Goal: Information Seeking & Learning: Check status

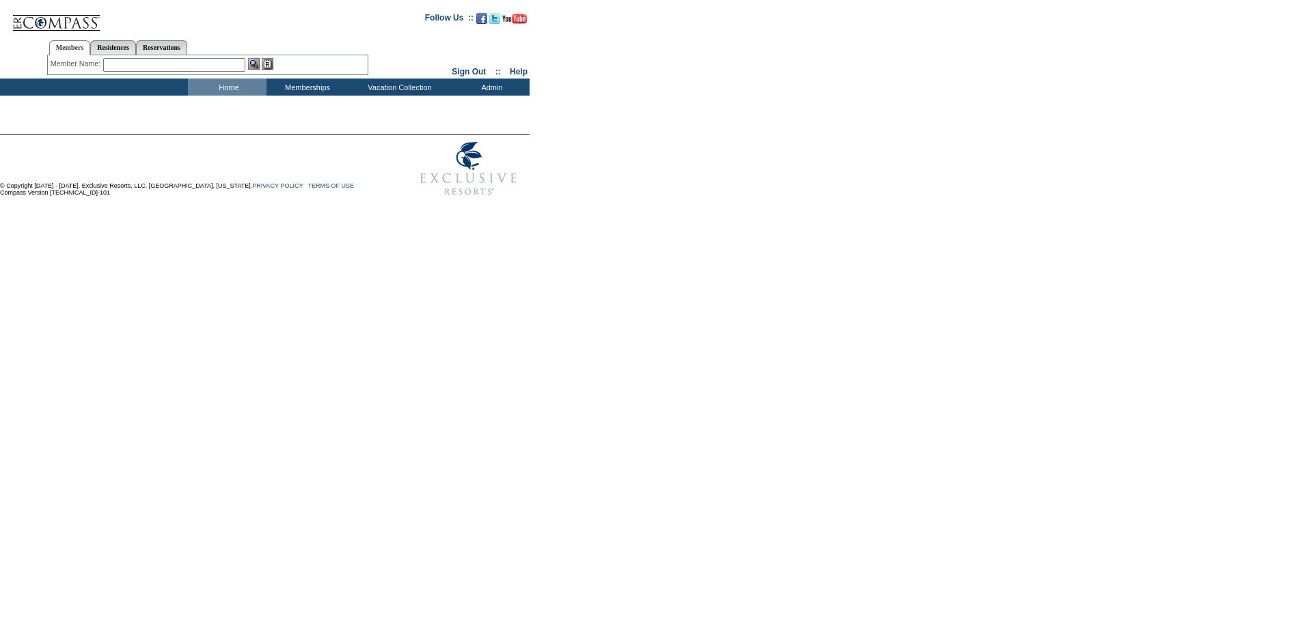
click at [198, 64] on input "text" at bounding box center [174, 65] width 142 height 14
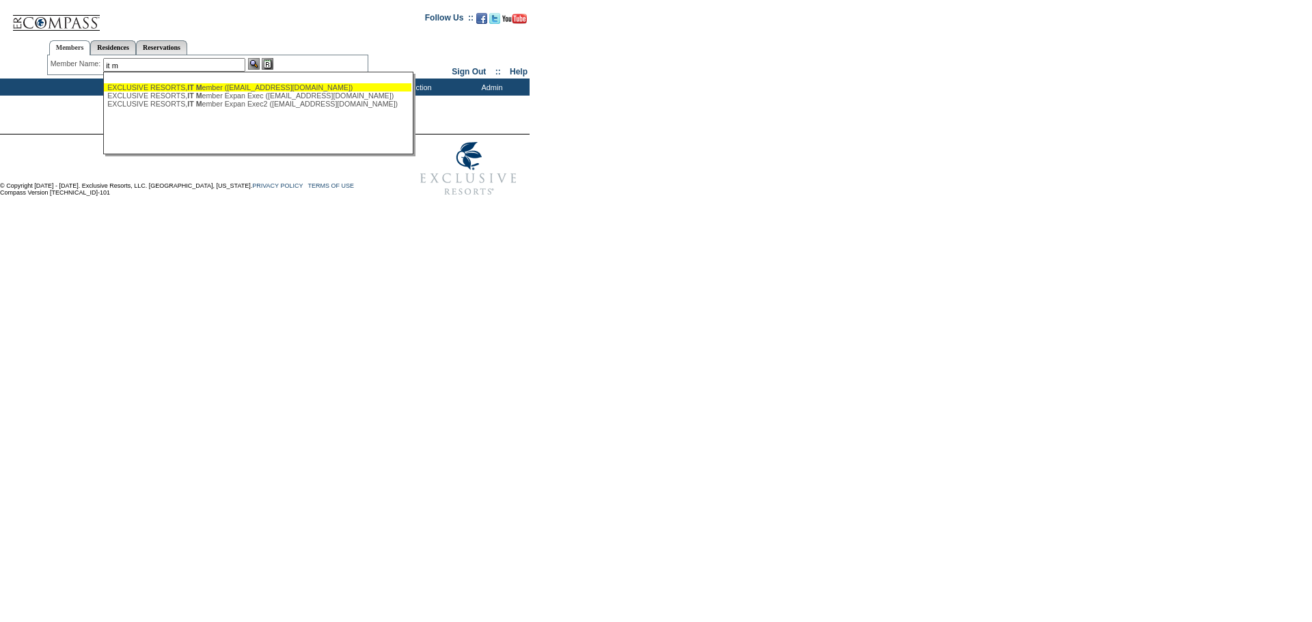
click at [176, 87] on div "EXCLUSIVE RESORTS, IT M ember ([EMAIL_ADDRESS][DOMAIN_NAME])" at bounding box center [257, 87] width 301 height 8
type input "EXCLUSIVE RESORTS, IT Member ([EMAIL_ADDRESS][DOMAIN_NAME])"
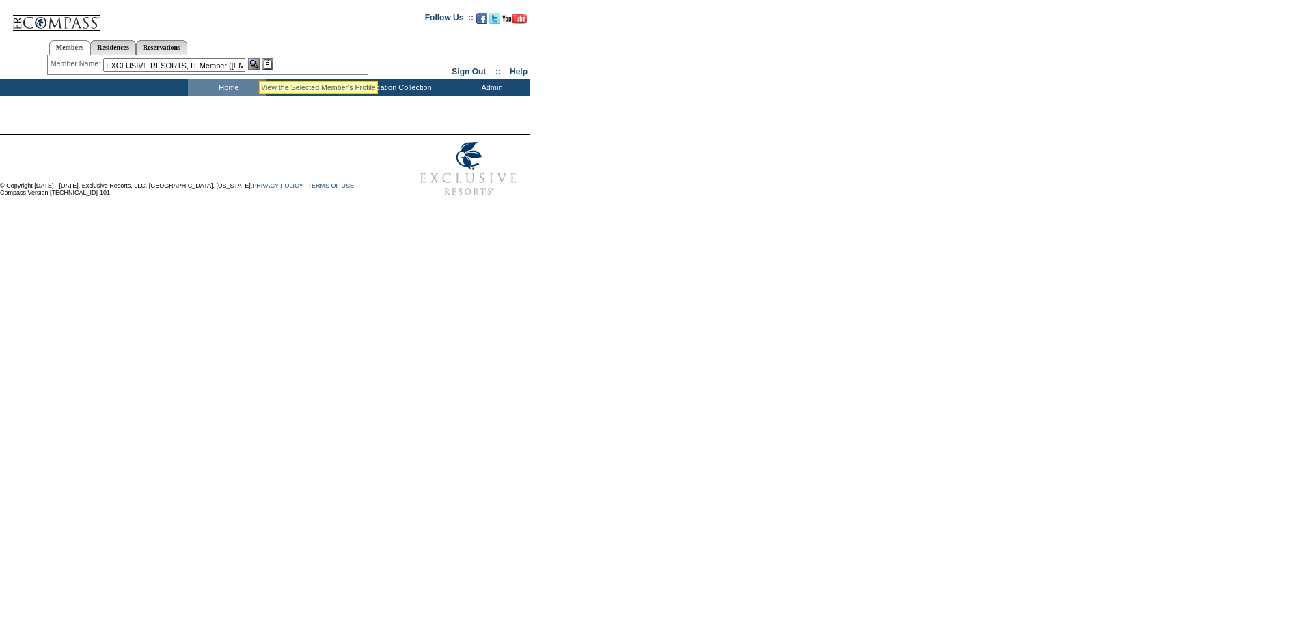
click at [255, 61] on img at bounding box center [254, 64] width 12 height 12
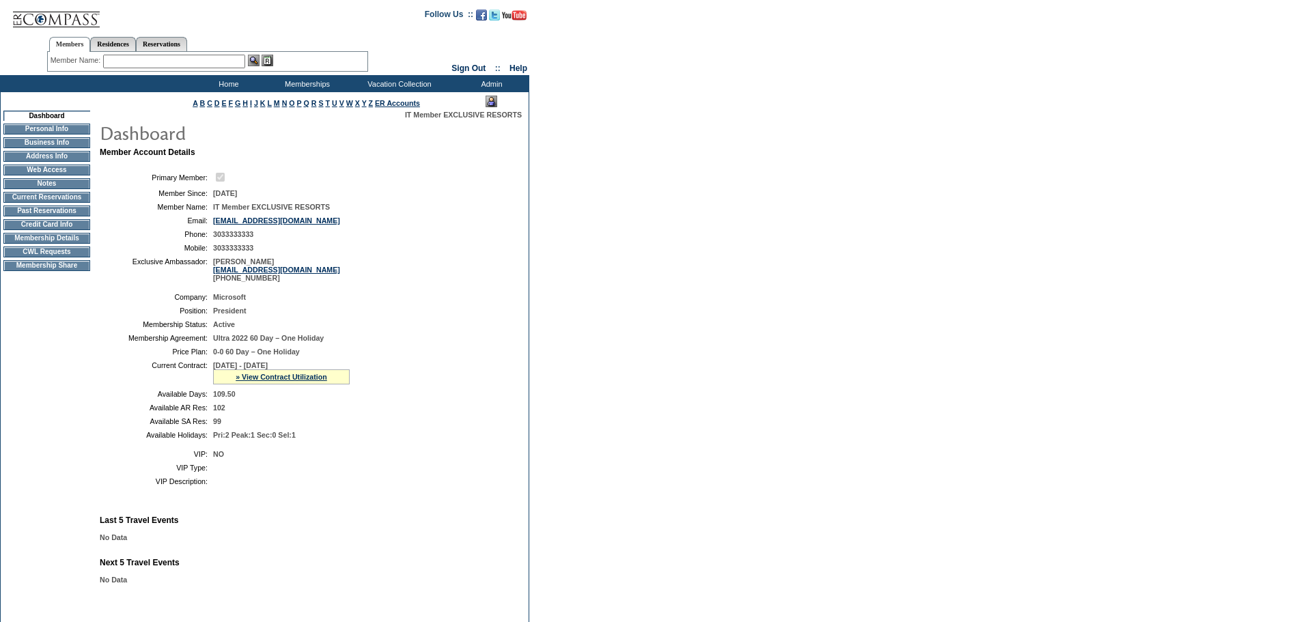
click at [42, 244] on td "Membership Details" at bounding box center [46, 238] width 87 height 11
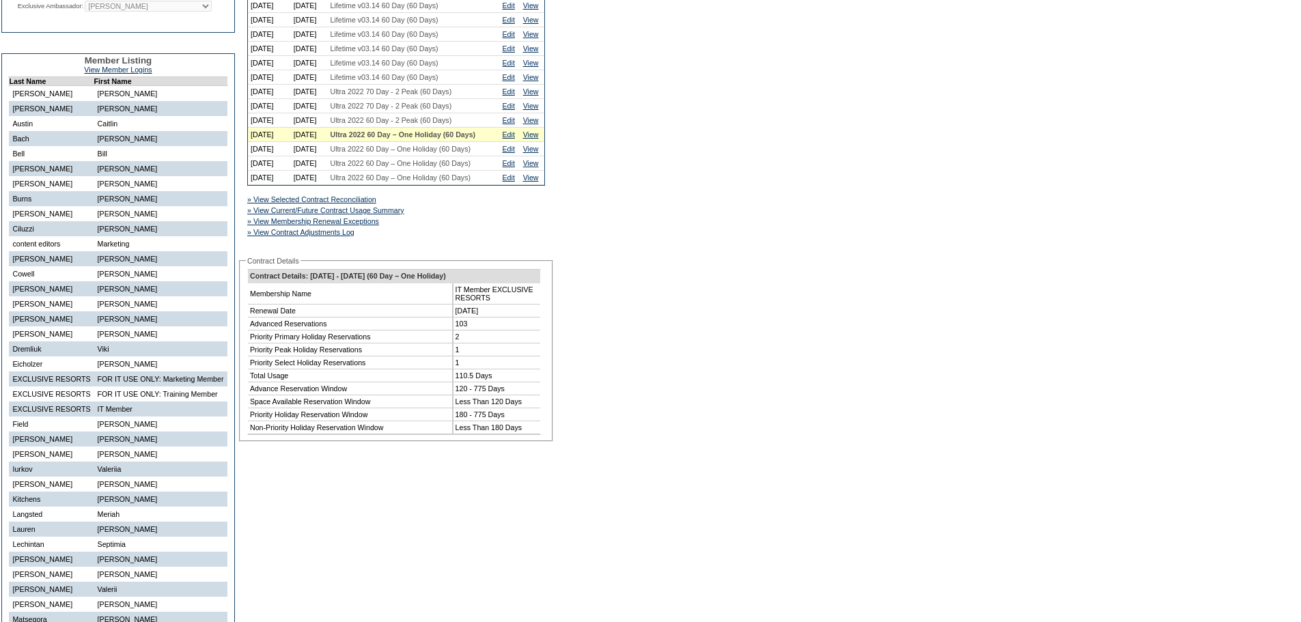
scroll to position [478, 0]
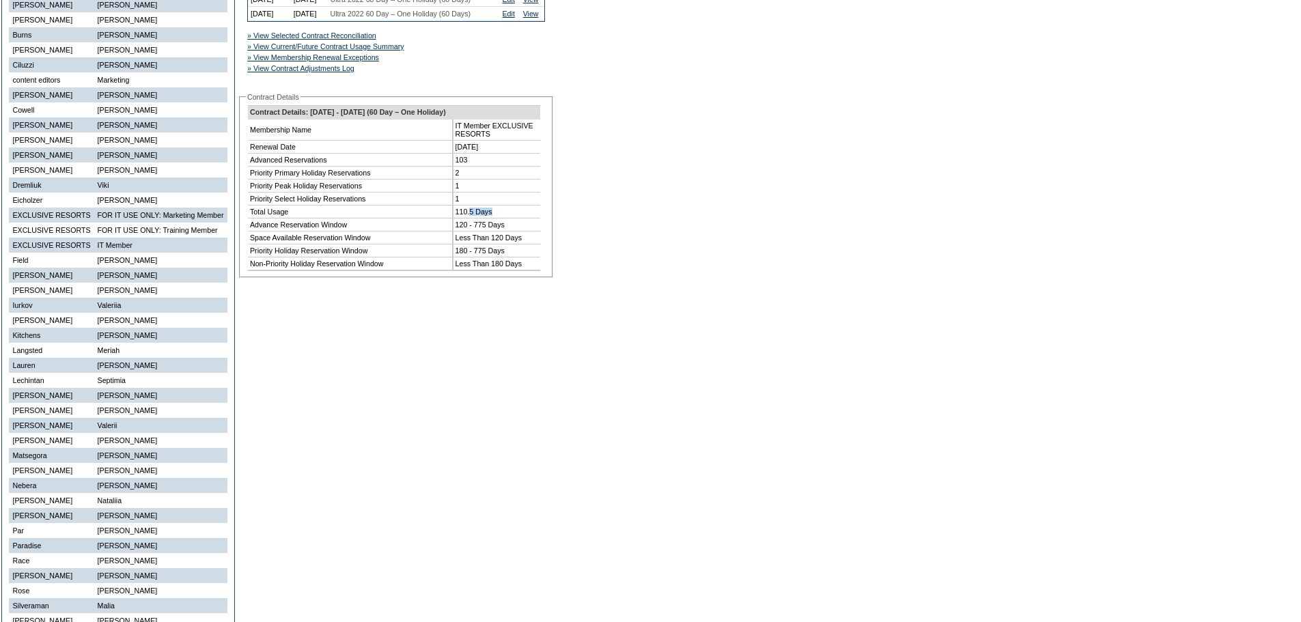
drag, startPoint x: 503, startPoint y: 339, endPoint x: 426, endPoint y: 370, distance: 82.7
click at [469, 219] on td "110.5 Days" at bounding box center [496, 212] width 87 height 13
click at [465, 219] on td "110.5 Days" at bounding box center [496, 212] width 87 height 13
drag, startPoint x: 456, startPoint y: 340, endPoint x: 523, endPoint y: 342, distance: 67.0
click at [522, 219] on td "110.5 Days" at bounding box center [496, 212] width 87 height 13
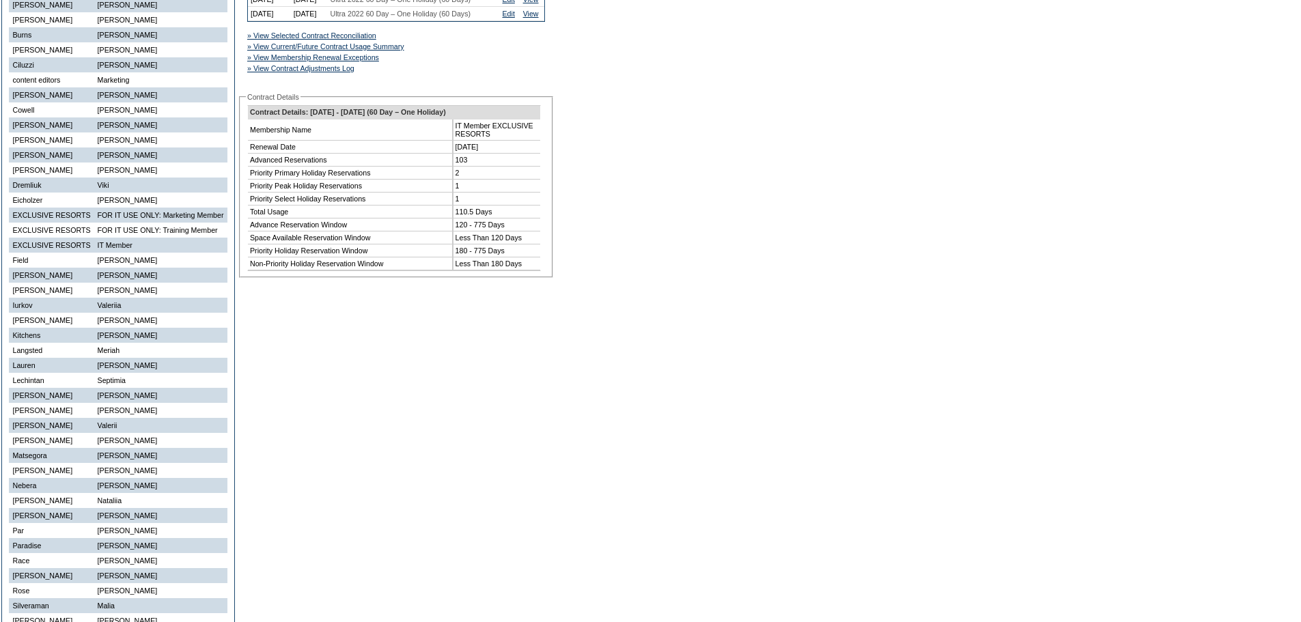
click at [647, 336] on div "A B C D E F G H I J K L M N O P Q R S T U V W X Y Z ER Accounts Edit Membership…" at bounding box center [650, 399] width 1301 height 1570
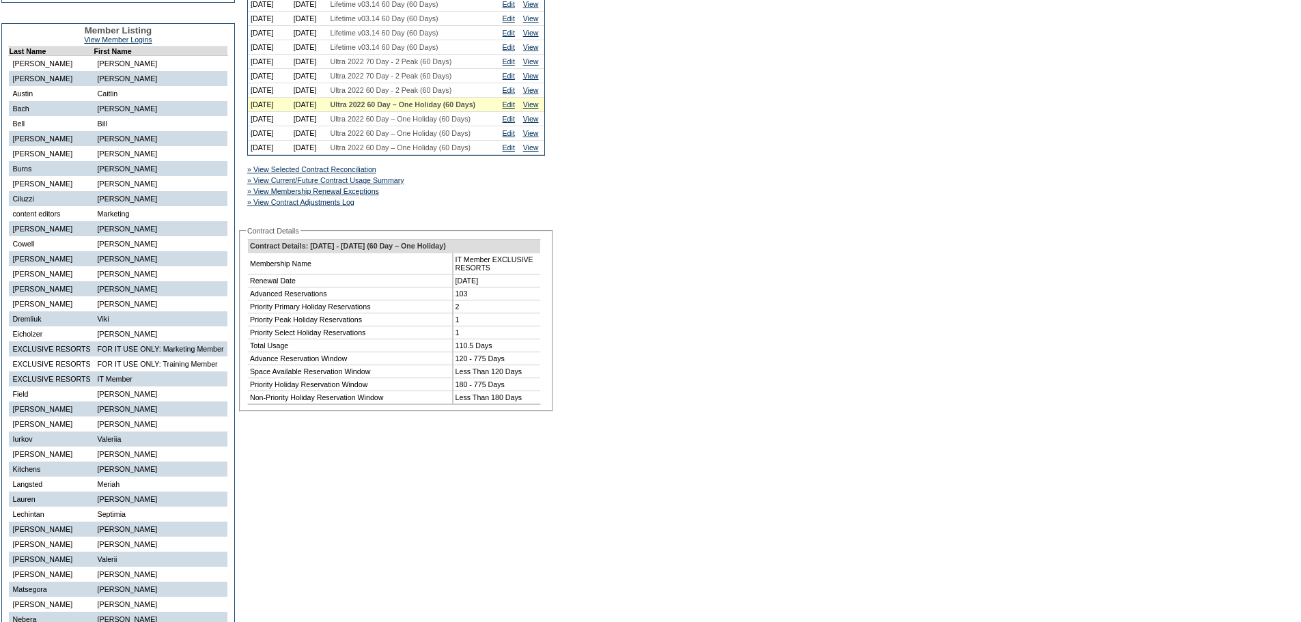
scroll to position [342, 0]
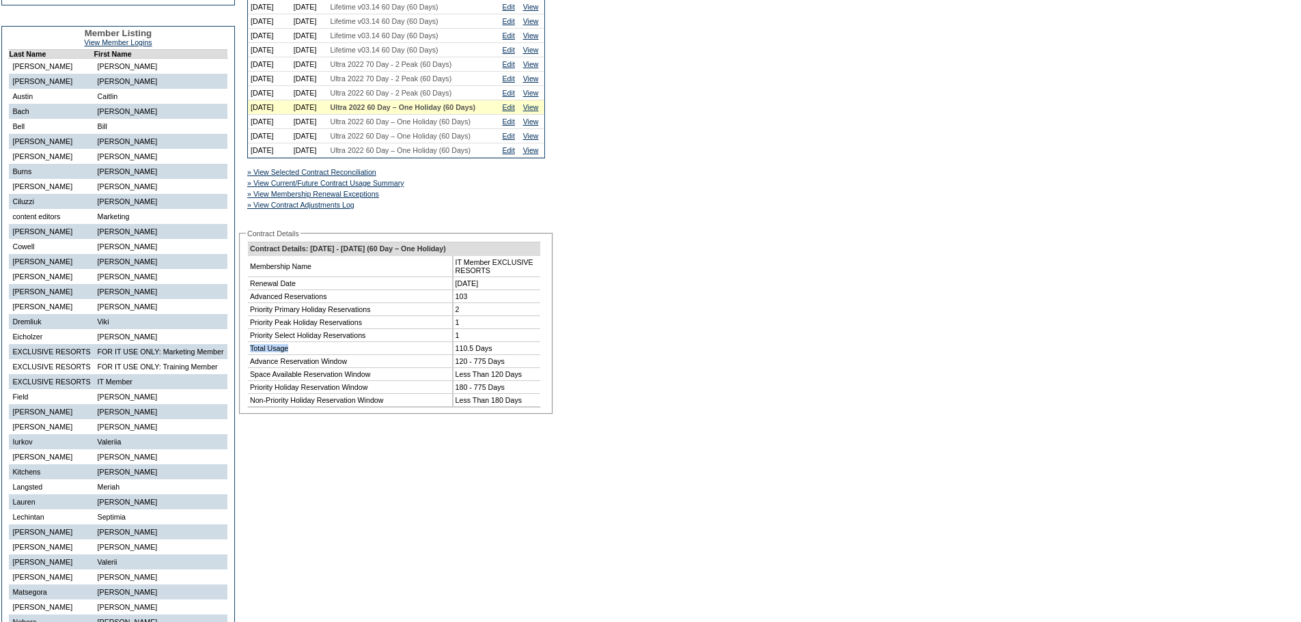
drag, startPoint x: 250, startPoint y: 481, endPoint x: 301, endPoint y: 475, distance: 51.5
click at [301, 355] on td "Total Usage" at bounding box center [350, 348] width 205 height 13
click at [357, 176] on link "» View Selected Contract Reconciliation" at bounding box center [311, 172] width 129 height 8
